Goal: Check status: Check status

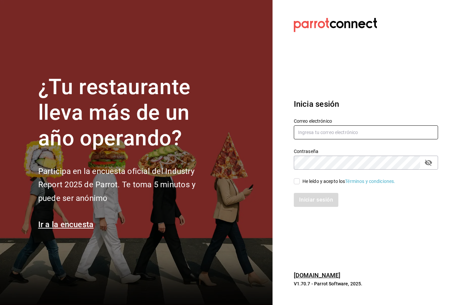
click at [326, 139] on input "text" at bounding box center [366, 132] width 144 height 14
type input "cjuareze97@gmail.com"
click at [298, 184] on input "He leído y acepto los Términos y condiciones." at bounding box center [297, 181] width 6 height 6
checkbox input "true"
click at [314, 207] on button "Iniciar sesión" at bounding box center [316, 200] width 45 height 14
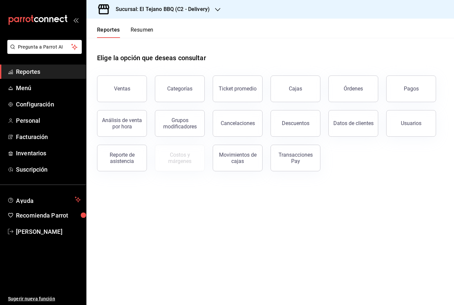
click at [131, 161] on div "Reporte de asistencia" at bounding box center [121, 158] width 41 height 13
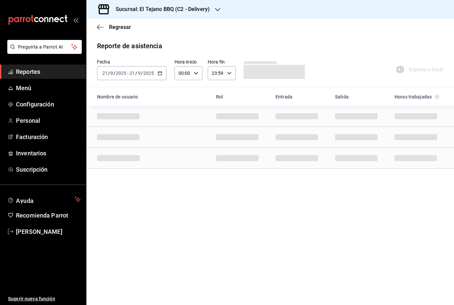
click at [139, 72] on input "9" at bounding box center [139, 72] width 3 height 5
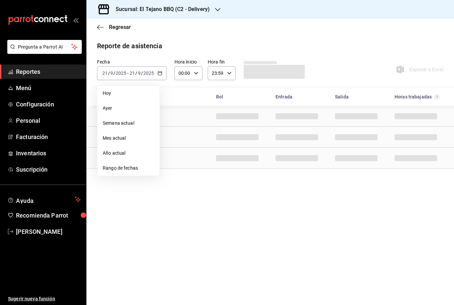
click at [117, 171] on span "Rango de fechas" at bounding box center [129, 167] width 52 height 7
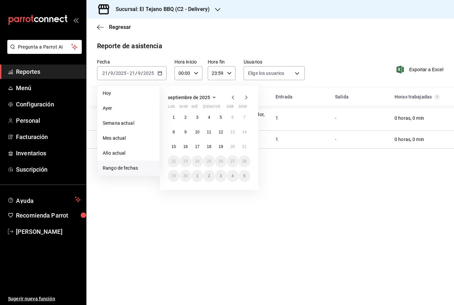
type input "f0b568a6-96b3-489b-b2a0-6da1ae9802a9,01b08241-3dae-4101-af63-6a3a9a3348ff,855b2…"
click at [222, 147] on abbr "19" at bounding box center [221, 146] width 4 height 5
click at [220, 146] on abbr "19" at bounding box center [221, 146] width 4 height 5
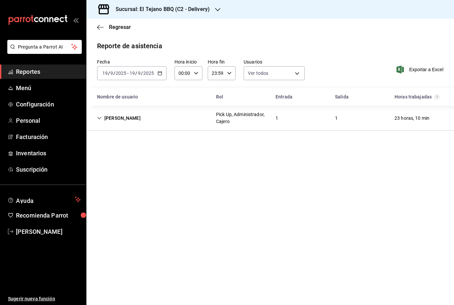
click at [158, 13] on h3 "Sucursal: El Tejano BBQ (C2 - Delivery)" at bounding box center [159, 9] width 99 height 8
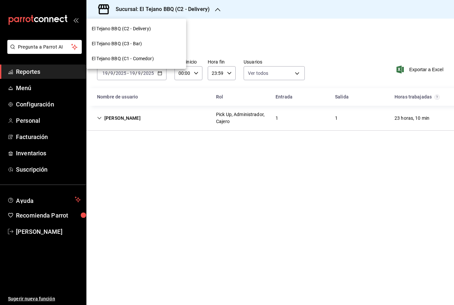
click at [139, 57] on span "El Tejano BBQ (C1 - Comedor)" at bounding box center [123, 58] width 62 height 7
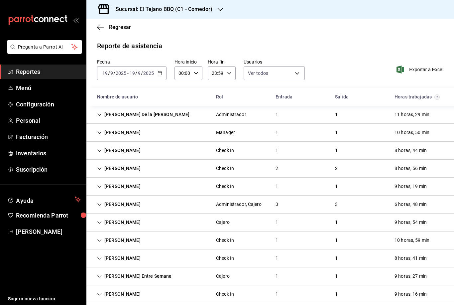
click at [150, 70] on input "2025" at bounding box center [148, 72] width 11 height 5
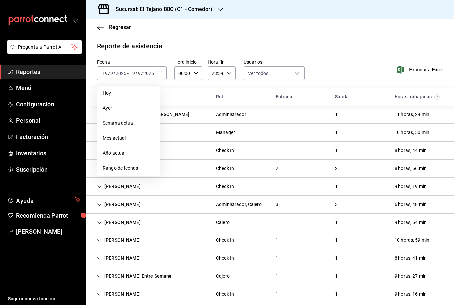
click at [140, 164] on span "Rango de fechas" at bounding box center [129, 167] width 52 height 7
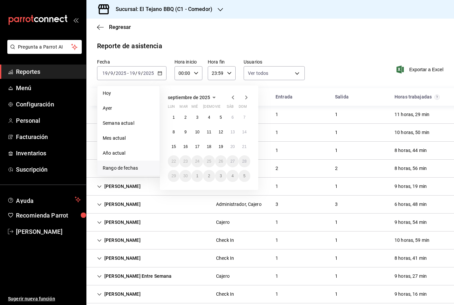
click at [236, 141] on button "20" at bounding box center [233, 147] width 12 height 12
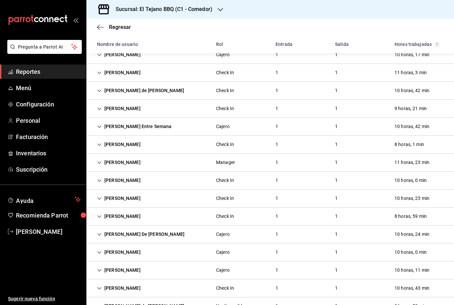
scroll to position [203, 0]
